Goal: Task Accomplishment & Management: Manage account settings

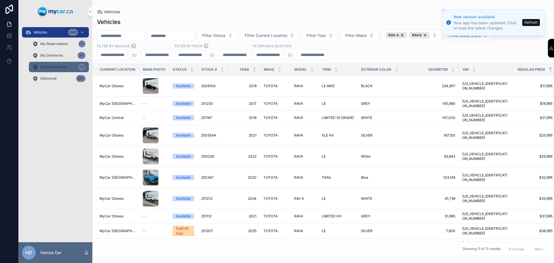
click at [67, 68] on div "All Reservations 13" at bounding box center [58, 66] width 53 height 9
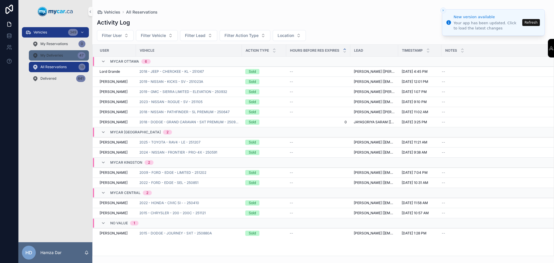
click at [63, 57] on div "My Deliveries 47" at bounding box center [58, 55] width 53 height 9
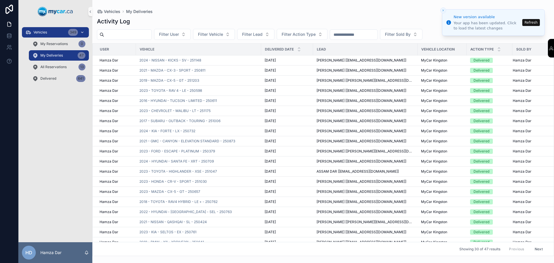
click at [57, 35] on div "Vehicles 349" at bounding box center [55, 32] width 60 height 9
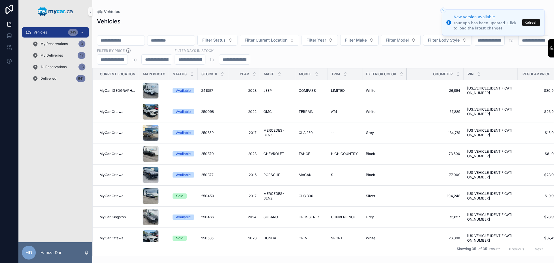
drag, startPoint x: 406, startPoint y: 68, endPoint x: 380, endPoint y: 70, distance: 26.0
click at [383, 70] on th "Exterior Color" at bounding box center [384, 74] width 45 height 12
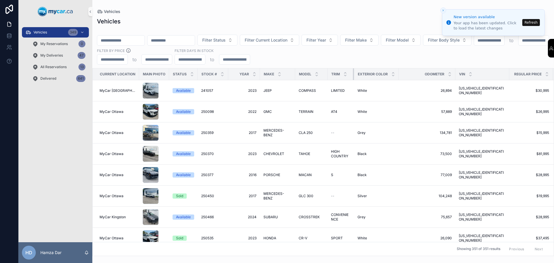
drag, startPoint x: 361, startPoint y: 68, endPoint x: 348, endPoint y: 71, distance: 13.8
click at [348, 71] on th "Trim" at bounding box center [340, 74] width 27 height 12
drag, startPoint x: 397, startPoint y: 69, endPoint x: 383, endPoint y: 70, distance: 14.5
click at [383, 70] on th "Exterior Color" at bounding box center [376, 74] width 45 height 12
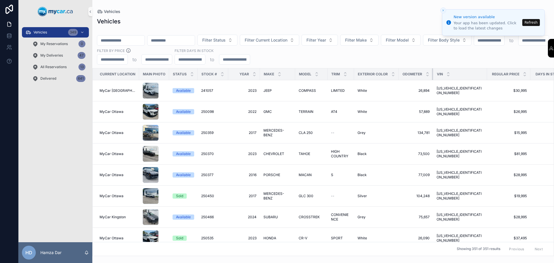
drag, startPoint x: 454, startPoint y: 69, endPoint x: 430, endPoint y: 67, distance: 23.8
click at [430, 68] on th "Odometer" at bounding box center [416, 74] width 34 height 12
drag, startPoint x: 227, startPoint y: 70, endPoint x: 220, endPoint y: 69, distance: 7.9
click at [220, 69] on th "Stock #" at bounding box center [213, 74] width 30 height 12
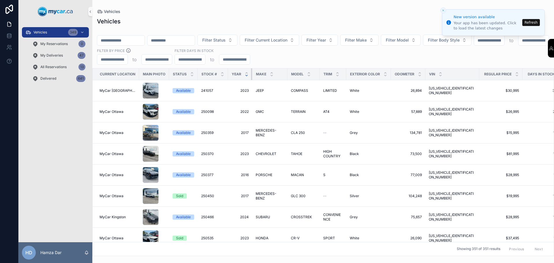
drag, startPoint x: 259, startPoint y: 69, endPoint x: 245, endPoint y: 70, distance: 13.6
click at [245, 70] on th "Year" at bounding box center [240, 74] width 24 height 12
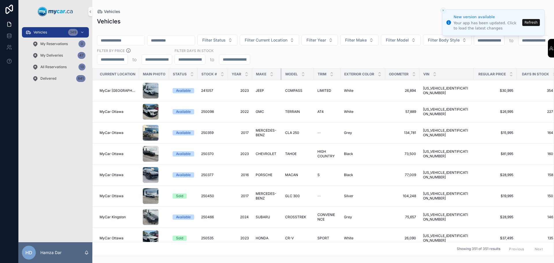
drag, startPoint x: 286, startPoint y: 68, endPoint x: 280, endPoint y: 69, distance: 5.9
click at [280, 69] on div "scrollable content" at bounding box center [281, 74] width 2 height 12
drag, startPoint x: 511, startPoint y: 70, endPoint x: 494, endPoint y: 70, distance: 17.0
click at [494, 70] on th "Regular Price" at bounding box center [494, 74] width 42 height 12
click at [532, 24] on button "Refresh" at bounding box center [531, 22] width 18 height 7
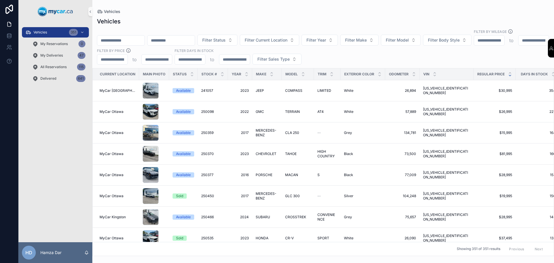
drag, startPoint x: 510, startPoint y: 70, endPoint x: 505, endPoint y: 70, distance: 4.9
click at [505, 70] on tr "Current Location Main Photo Status Stock # Year Make Model Trim Exterior Color …" at bounding box center [348, 74] width 510 height 12
drag, startPoint x: 510, startPoint y: 71, endPoint x: 499, endPoint y: 71, distance: 10.4
click at [499, 71] on th "Regular Price" at bounding box center [494, 74] width 42 height 12
drag, startPoint x: 383, startPoint y: 70, endPoint x: 377, endPoint y: 70, distance: 6.4
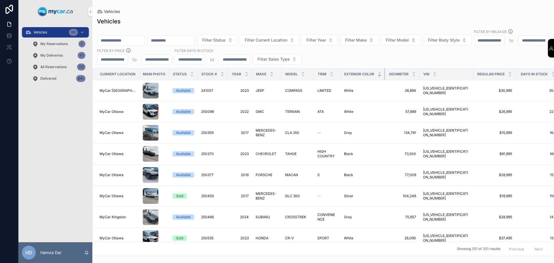
click at [377, 70] on th "Exterior Color" at bounding box center [362, 74] width 45 height 12
drag, startPoint x: 418, startPoint y: 69, endPoint x: 385, endPoint y: 70, distance: 32.9
click at [404, 70] on th "Odometer" at bounding box center [402, 74] width 34 height 12
click at [310, 70] on div "scrollable content" at bounding box center [311, 74] width 2 height 12
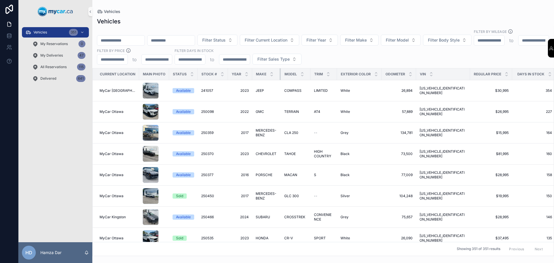
click at [280, 69] on div "scrollable content" at bounding box center [281, 74] width 2 height 12
